Goal: Task Accomplishment & Management: Use online tool/utility

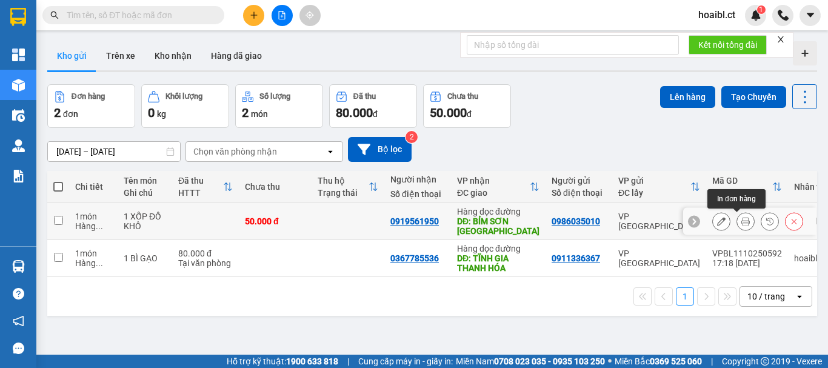
click at [737, 217] on button at bounding box center [745, 221] width 17 height 21
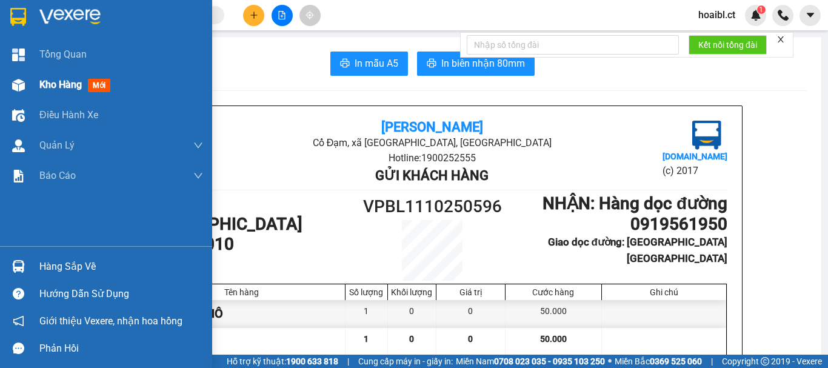
click at [41, 85] on span "Kho hàng" at bounding box center [60, 85] width 42 height 12
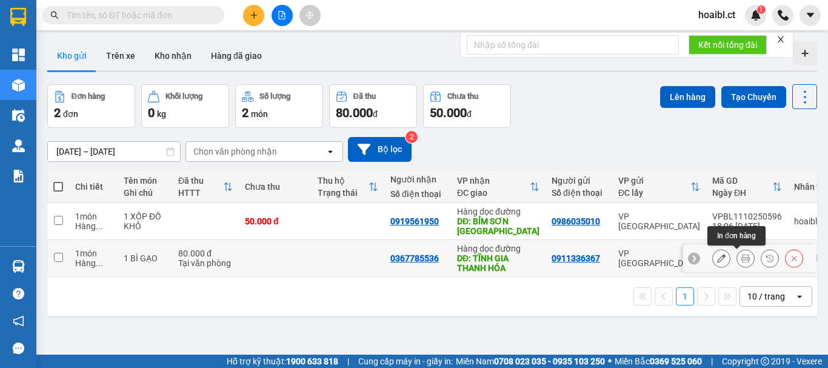
click at [741, 260] on icon at bounding box center [745, 258] width 8 height 8
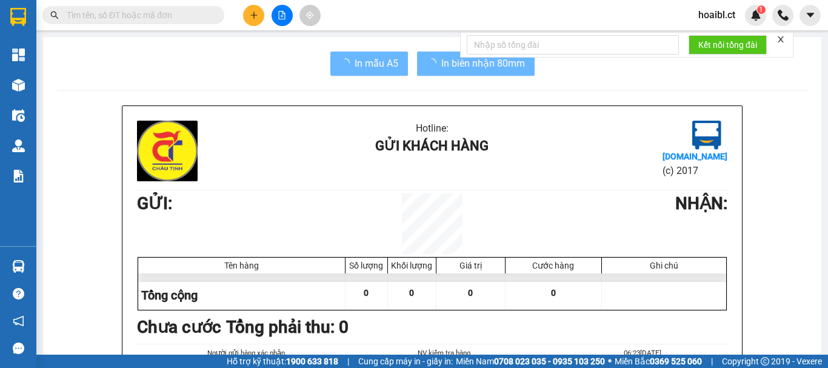
click at [735, 260] on div "Hotline: Gửi khách hàng Vexere.com (c) 2017 GỬI : NHẬN : Tên hàng Số lượng Khối…" at bounding box center [431, 277] width 619 height 343
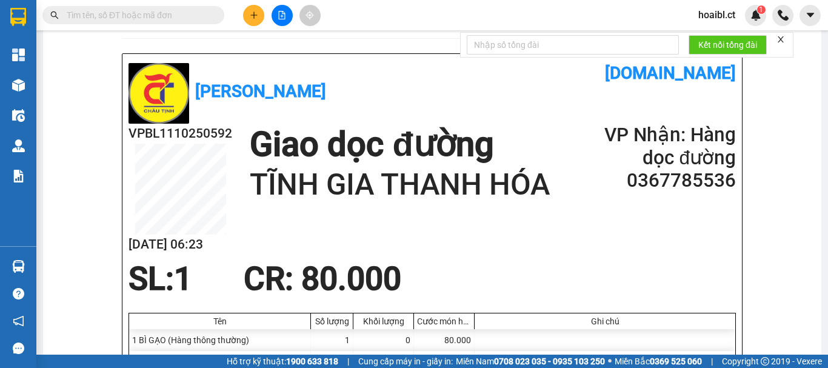
scroll to position [485, 0]
